Goal: Information Seeking & Learning: Find specific fact

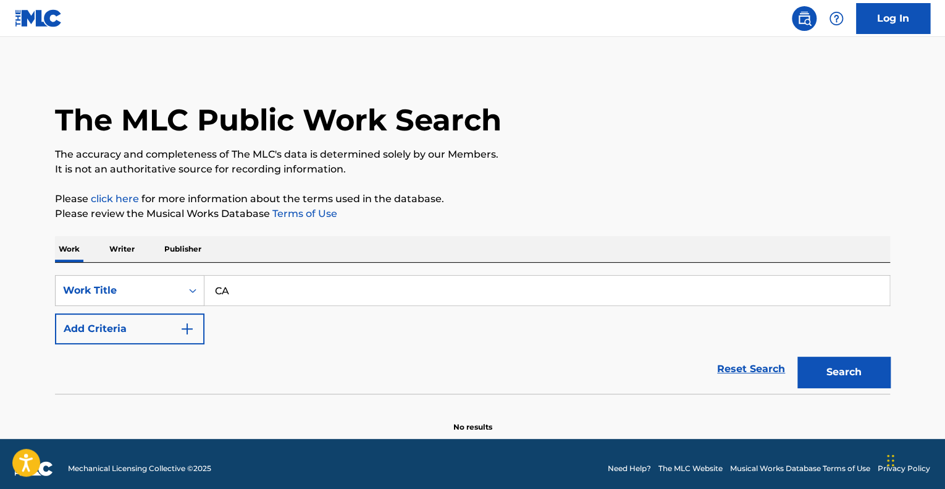
type input "C"
click at [838, 380] on button "Search" at bounding box center [843, 371] width 93 height 31
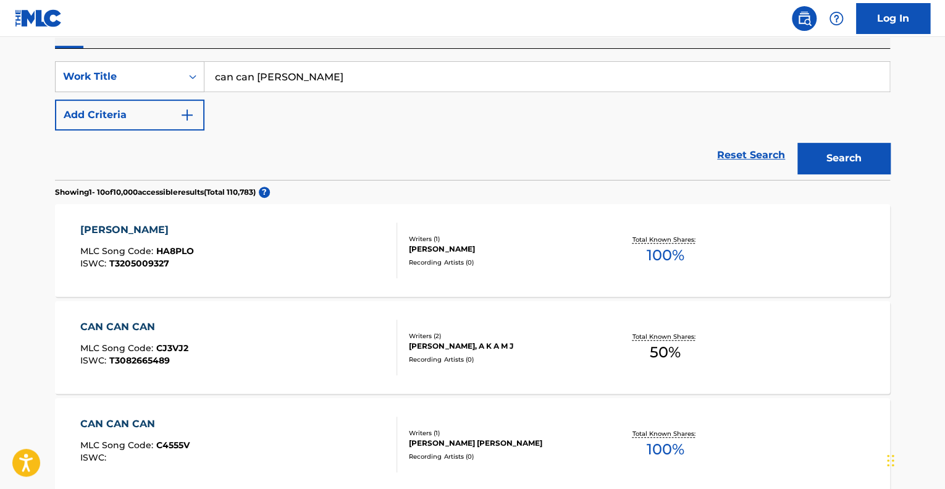
scroll to position [62, 0]
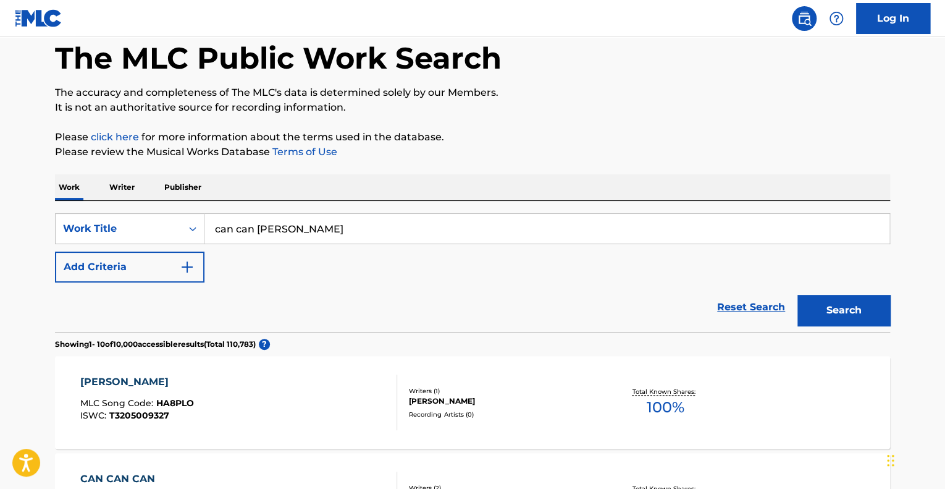
drag, startPoint x: 275, startPoint y: 223, endPoint x: 259, endPoint y: 229, distance: 17.2
click at [259, 229] on input "can can [PERSON_NAME]" at bounding box center [546, 229] width 685 height 30
type input "can can"
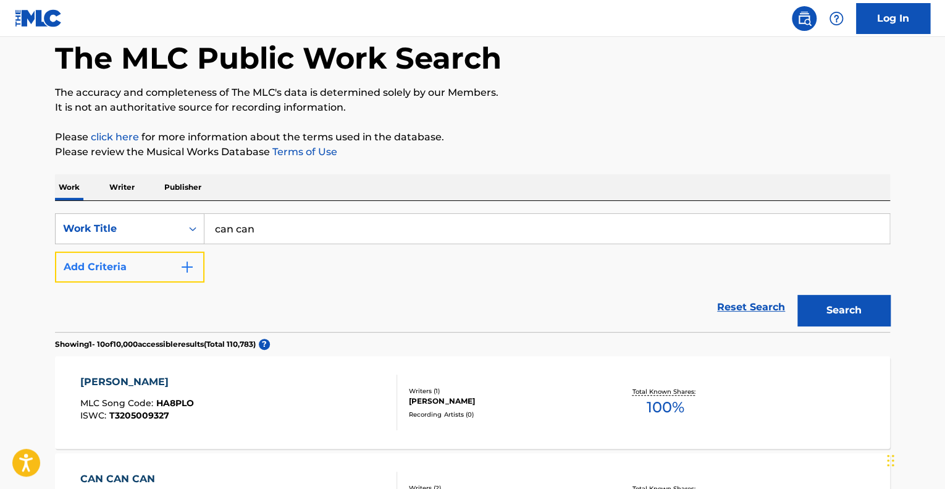
click at [149, 277] on button "Add Criteria" at bounding box center [129, 266] width 149 height 31
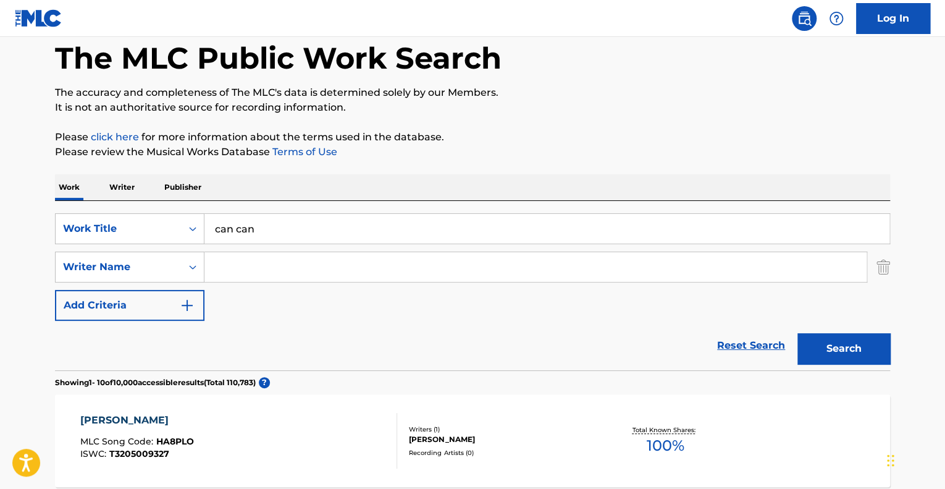
click at [222, 269] on input "Search Form" at bounding box center [535, 267] width 662 height 30
click at [258, 264] on input "Search Form" at bounding box center [535, 267] width 662 height 30
paste input "[PERSON_NAME]"
type input "[PERSON_NAME]"
click at [830, 356] on button "Search" at bounding box center [843, 348] width 93 height 31
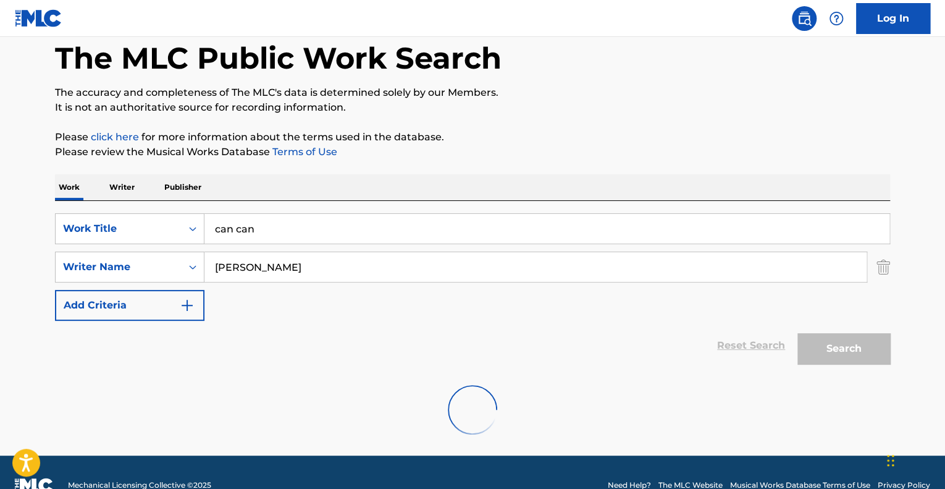
scroll to position [47, 0]
